Goal: Information Seeking & Learning: Learn about a topic

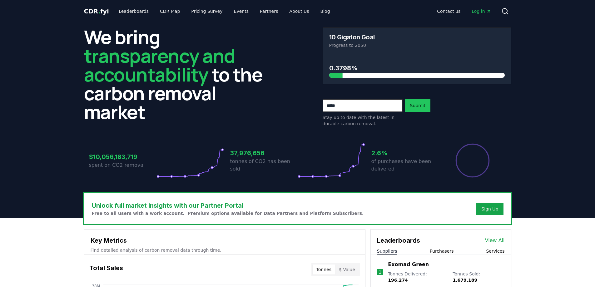
scroll to position [31, 0]
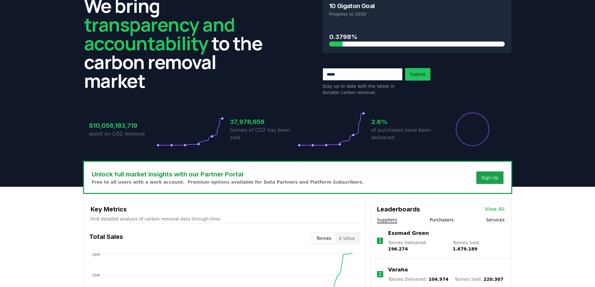
click at [246, 127] on h3 "37,976,656" at bounding box center [263, 121] width 67 height 9
click at [247, 132] on p "tonnes of CO2 has been sold" at bounding box center [263, 134] width 67 height 15
click at [247, 126] on h3 "37,976,656" at bounding box center [263, 121] width 67 height 9
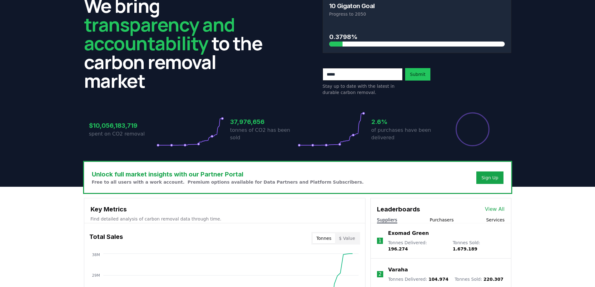
click at [128, 133] on p "spent on CO2 removal" at bounding box center [122, 133] width 67 height 7
click at [121, 130] on h3 "$10,056,183,719" at bounding box center [122, 125] width 67 height 9
click at [120, 127] on h3 "$10,056,183,719" at bounding box center [122, 125] width 67 height 9
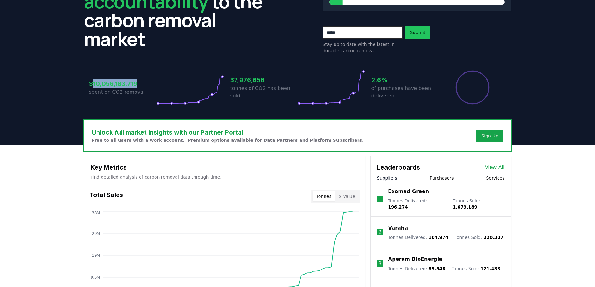
scroll to position [62, 0]
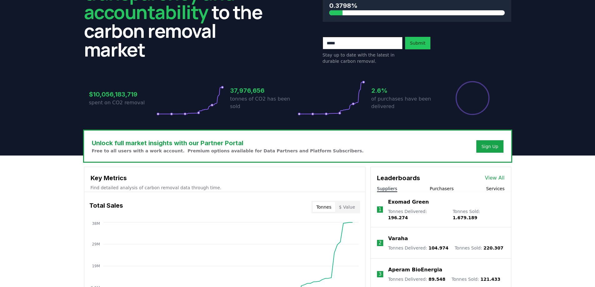
click at [139, 102] on p "spent on CO2 removal" at bounding box center [122, 102] width 67 height 7
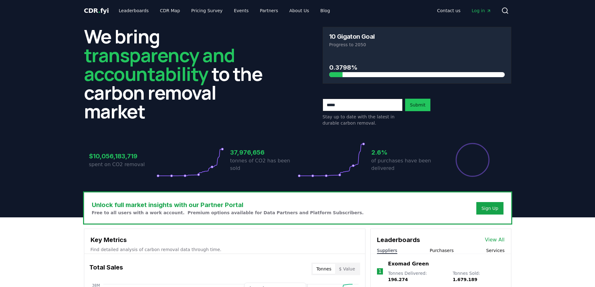
scroll to position [0, 0]
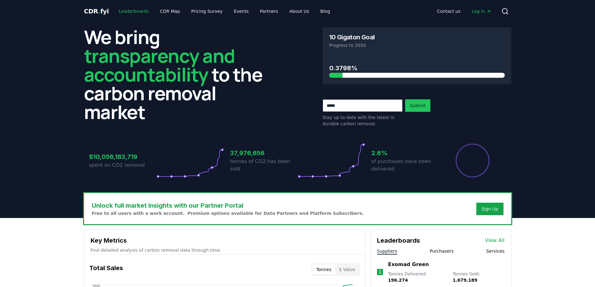
click at [129, 9] on link "Leaderboards" at bounding box center [134, 11] width 40 height 11
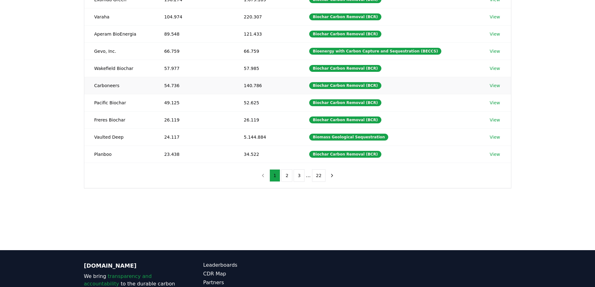
scroll to position [31, 0]
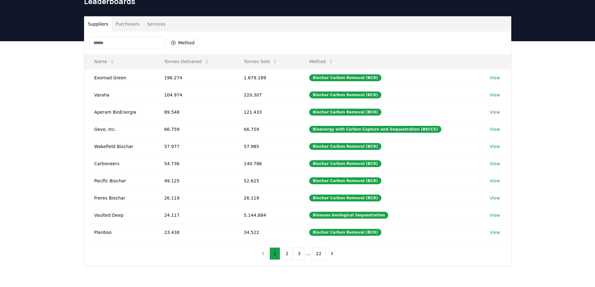
click at [134, 28] on button "Purchasers" at bounding box center [128, 24] width 32 height 15
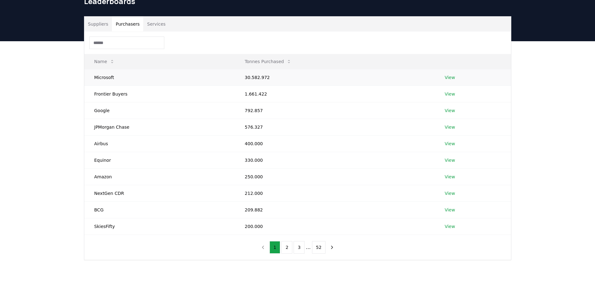
click at [255, 77] on td "30.582.972" at bounding box center [335, 77] width 200 height 17
click at [276, 61] on button "Tonnes Purchased" at bounding box center [268, 61] width 57 height 12
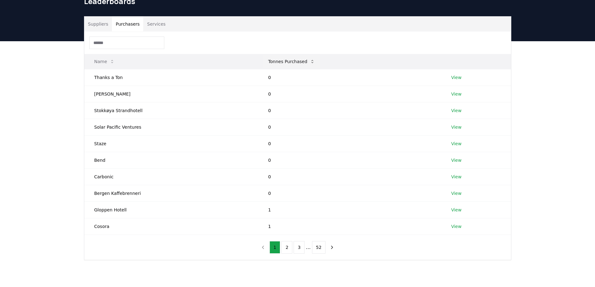
click at [276, 61] on button "Tonnes Purchased" at bounding box center [291, 61] width 57 height 12
